Goal: Transaction & Acquisition: Purchase product/service

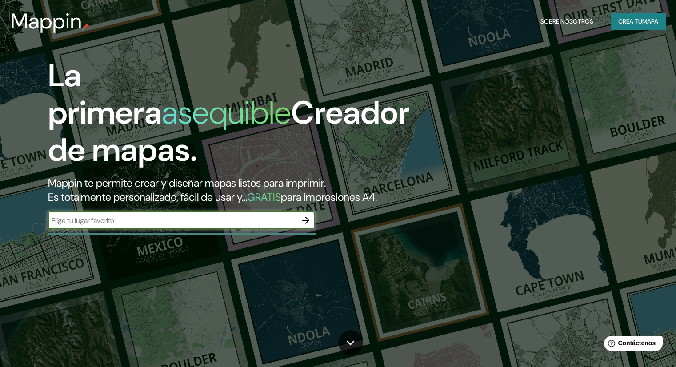
click at [131, 226] on input "text" at bounding box center [172, 220] width 249 height 10
type input "Cusco"
click at [306, 226] on icon "button" at bounding box center [305, 220] width 11 height 11
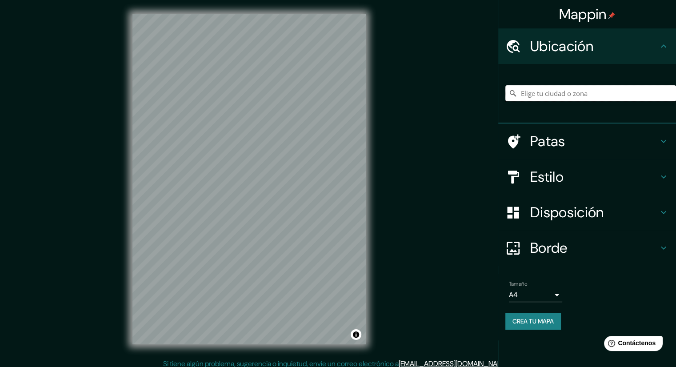
click at [578, 87] on input "Elige tu ciudad o zona" at bounding box center [590, 93] width 171 height 16
type input "Cusco, Departamento de Cusco, Perú"
click at [659, 175] on icon at bounding box center [663, 176] width 11 height 11
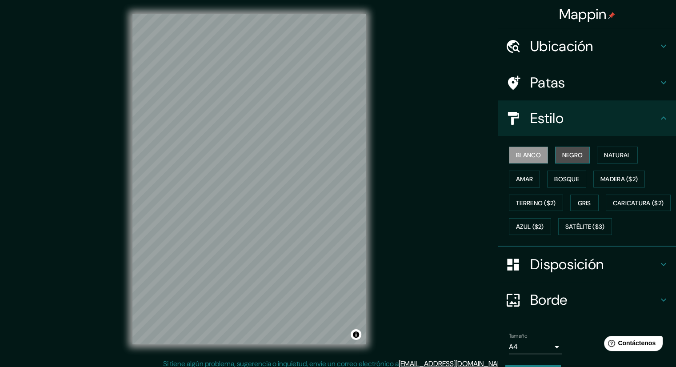
click at [567, 154] on font "Negro" at bounding box center [572, 155] width 21 height 8
click at [613, 157] on font "Natural" at bounding box center [617, 155] width 27 height 8
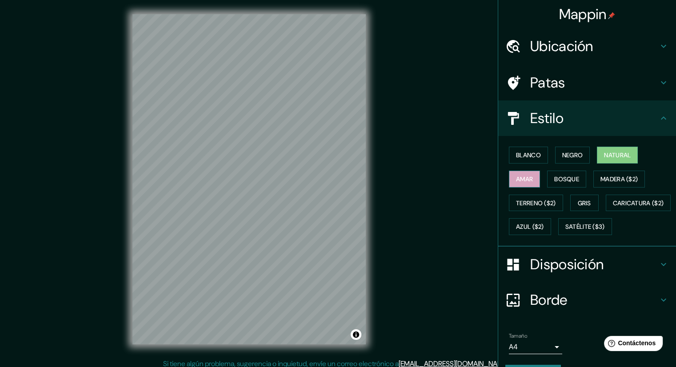
click at [527, 181] on button "Amar" at bounding box center [524, 179] width 31 height 17
click at [577, 203] on font "Gris" at bounding box center [583, 203] width 13 height 8
click at [614, 50] on h4 "Ubicación" at bounding box center [594, 46] width 128 height 18
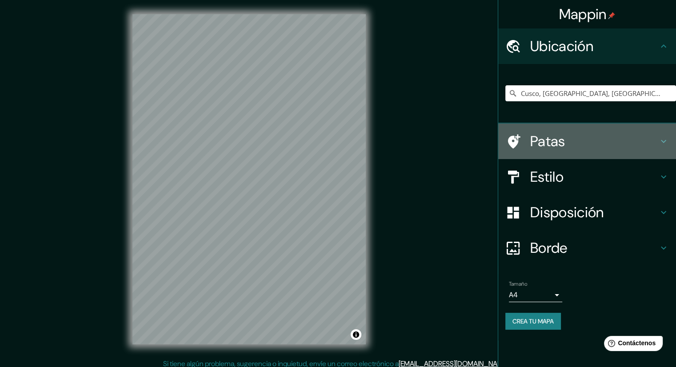
click at [565, 142] on h4 "Patas" at bounding box center [594, 141] width 128 height 18
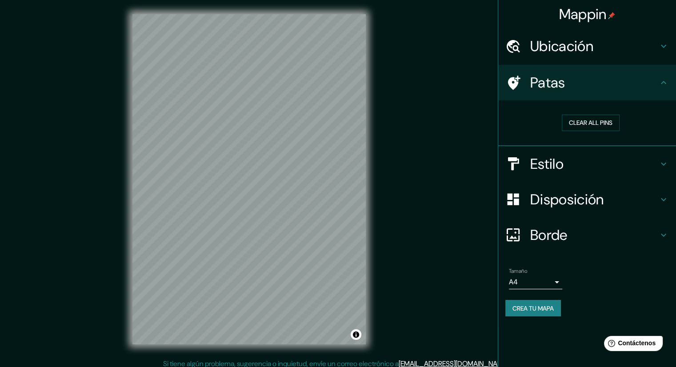
click at [549, 304] on font "Crea tu mapa" at bounding box center [532, 308] width 41 height 8
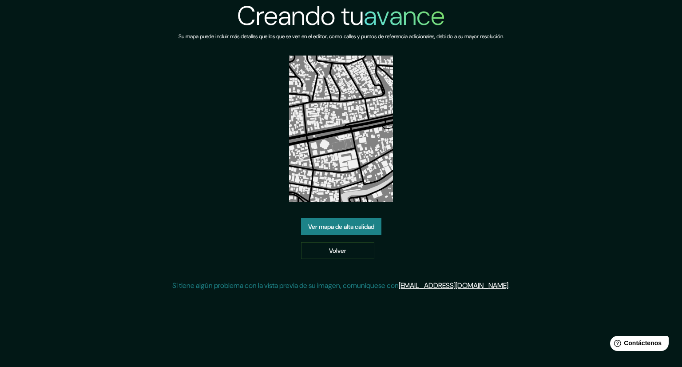
click at [356, 224] on font "Ver mapa de alta calidad" at bounding box center [341, 227] width 66 height 8
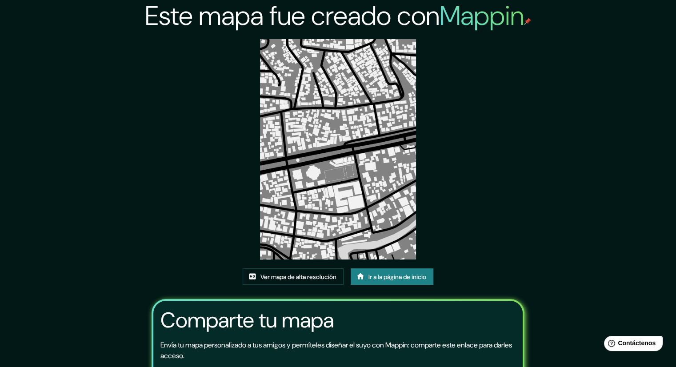
click at [355, 170] on img at bounding box center [337, 149] width 155 height 220
click at [314, 273] on font "Ver mapa de alta resolución" at bounding box center [298, 277] width 76 height 8
